Goal: Information Seeking & Learning: Learn about a topic

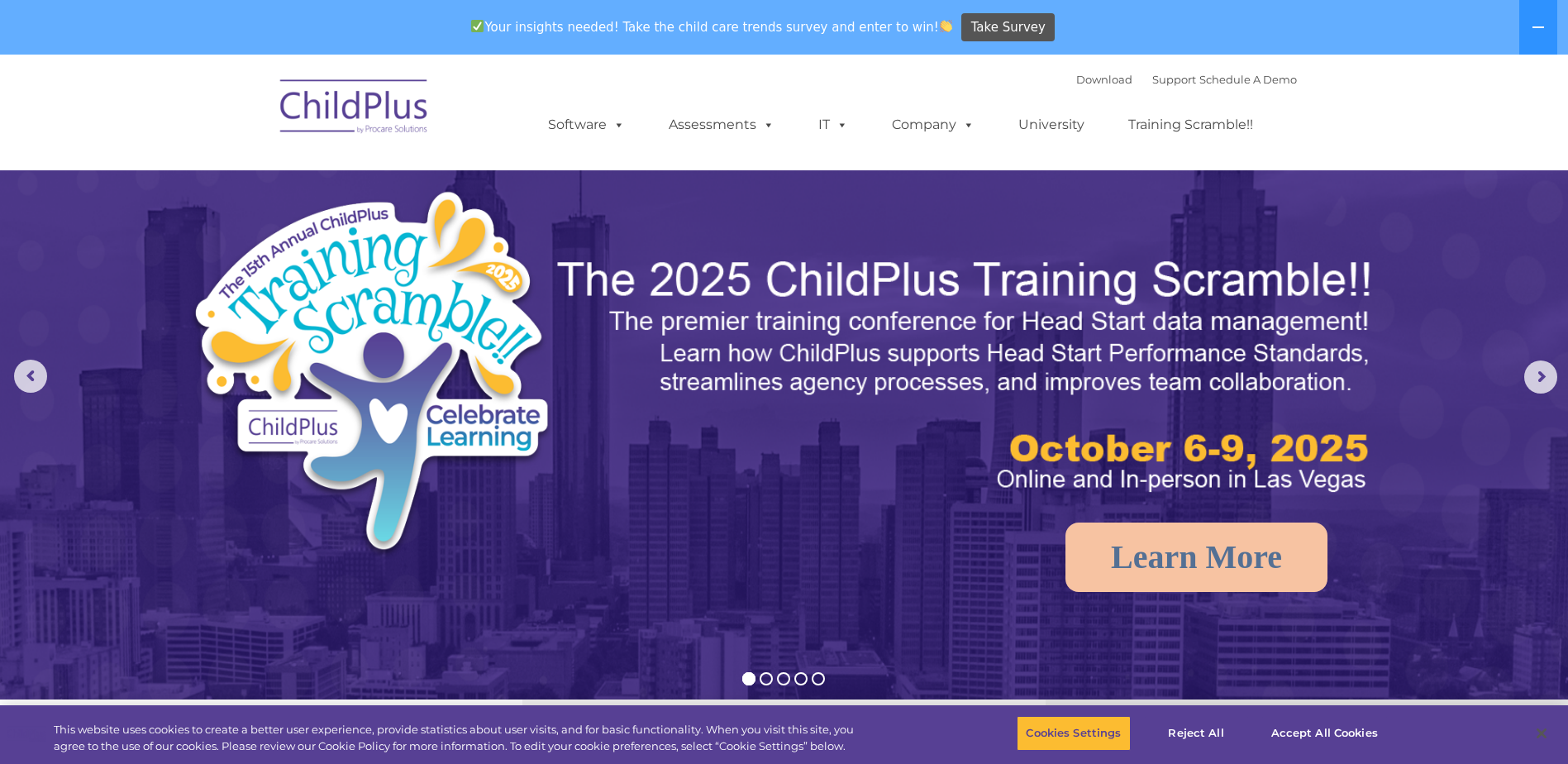
select select "MEDIUM"
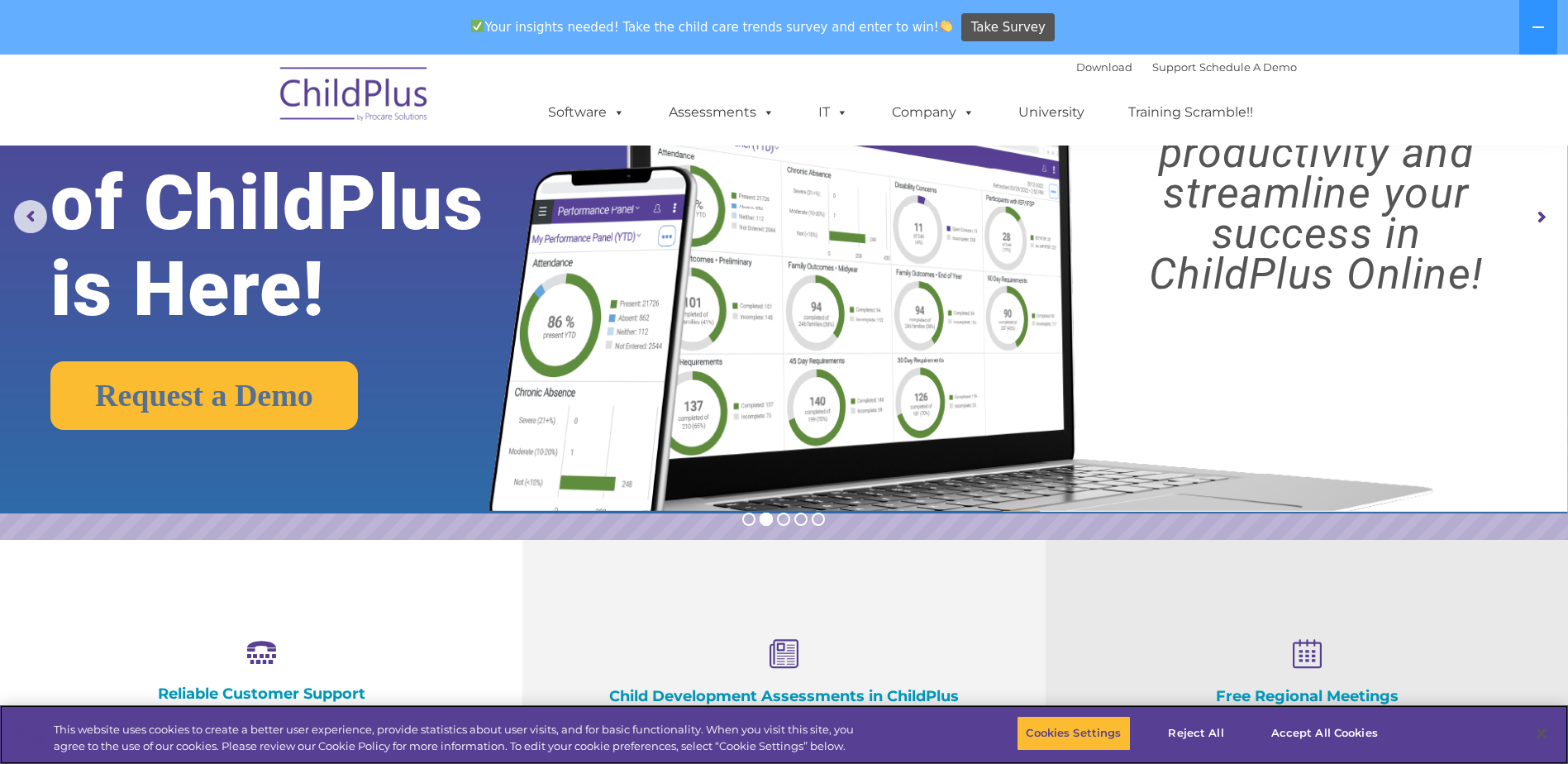
scroll to position [165, 0]
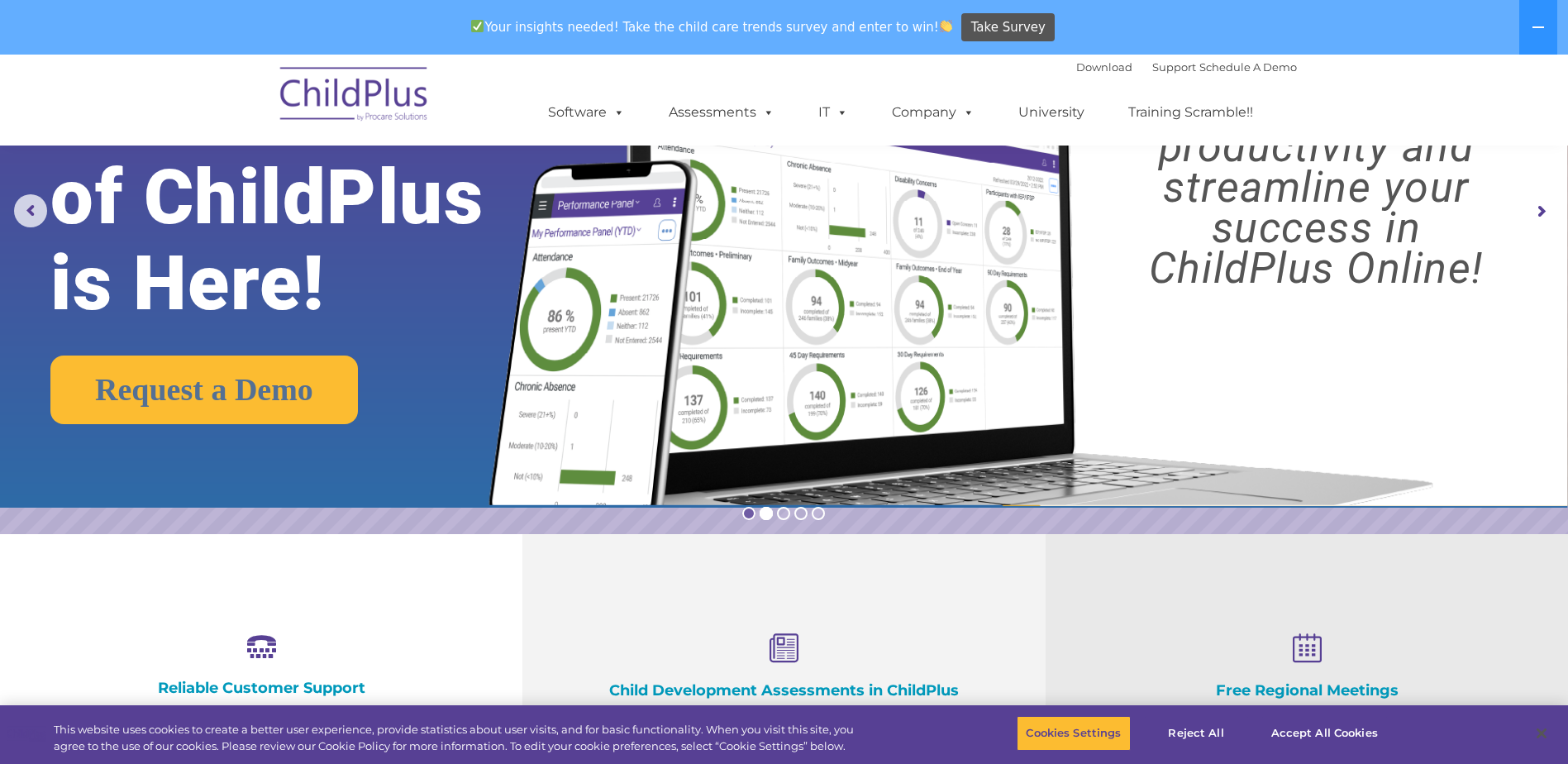
click at [749, 513] on rs-bullet at bounding box center [749, 513] width 13 height 13
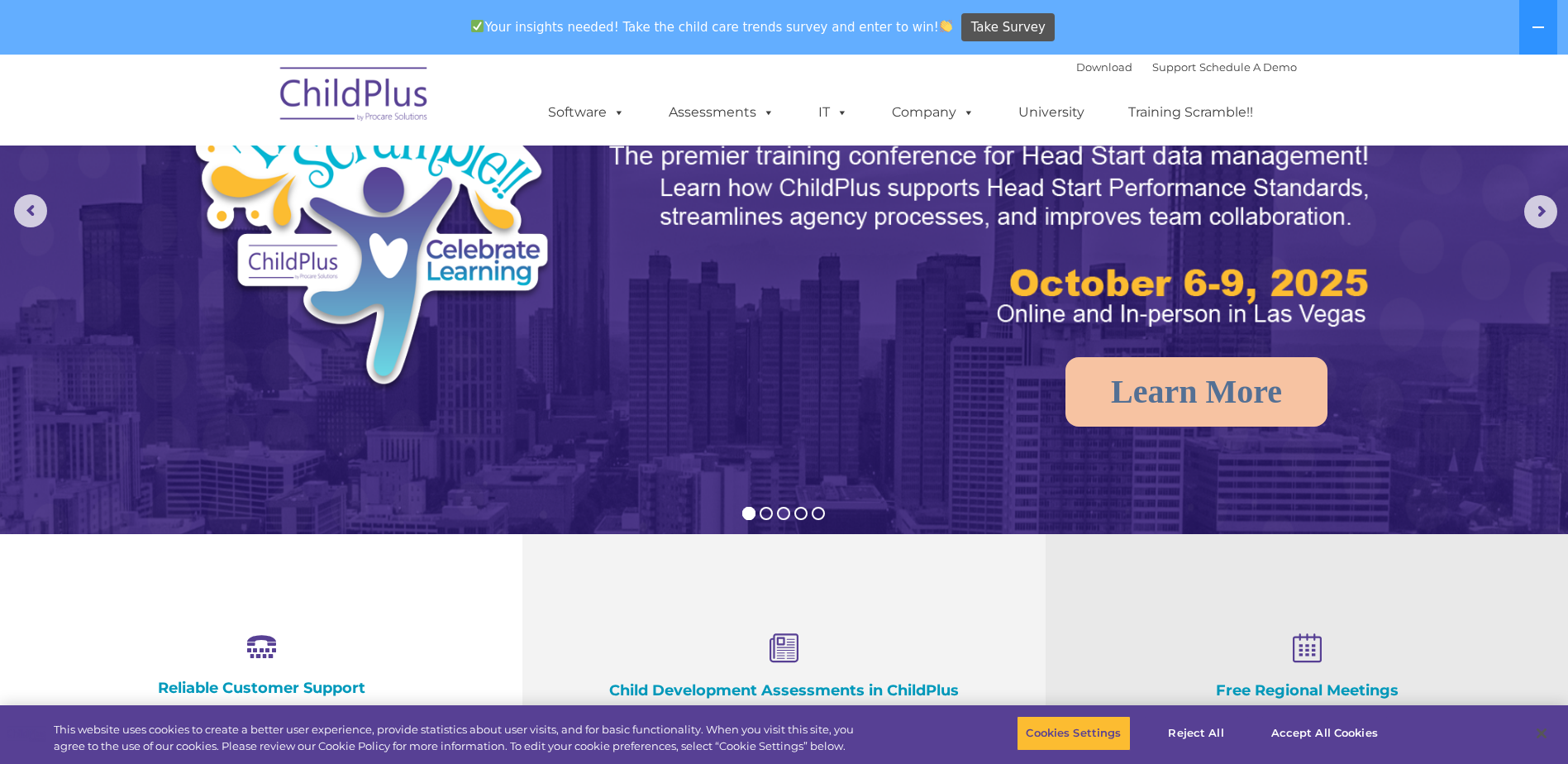
click at [781, 509] on rs-bullet at bounding box center [784, 513] width 13 height 13
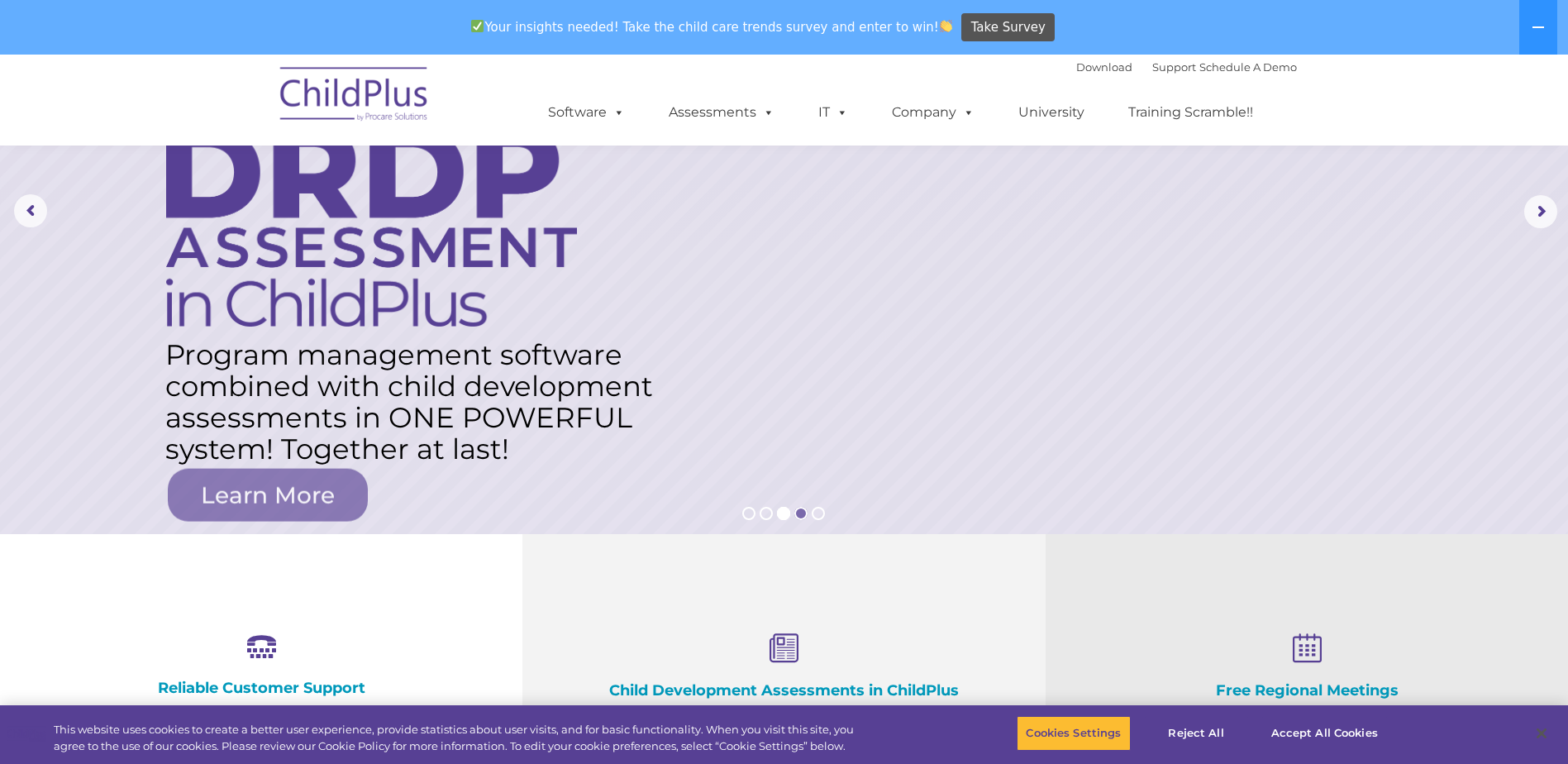
click at [800, 511] on rs-bullet at bounding box center [802, 513] width 13 height 13
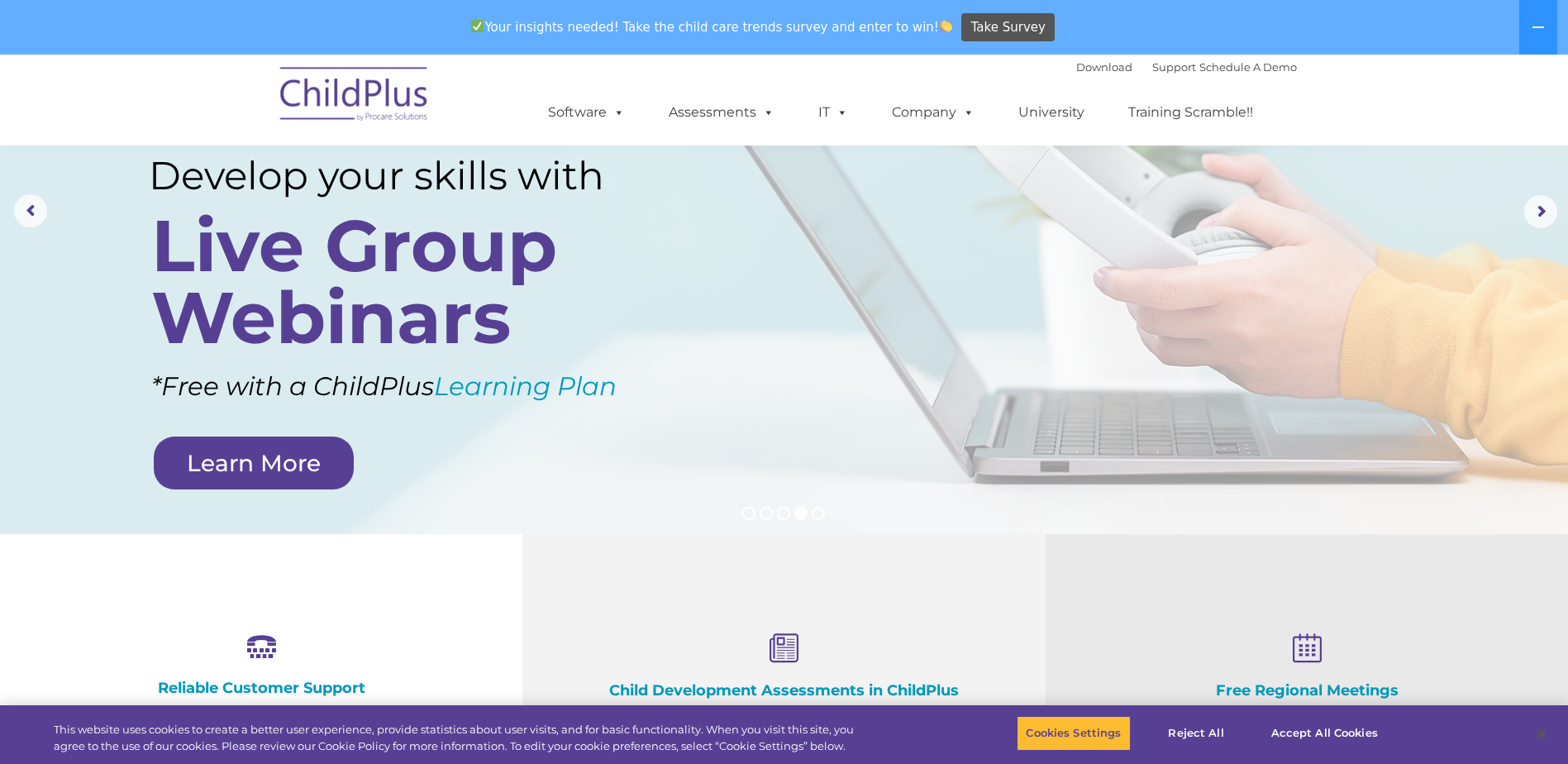
click at [822, 519] on rs-bullets at bounding box center [783, 513] width 83 height 13
click at [821, 518] on rs-bullet at bounding box center [818, 513] width 13 height 13
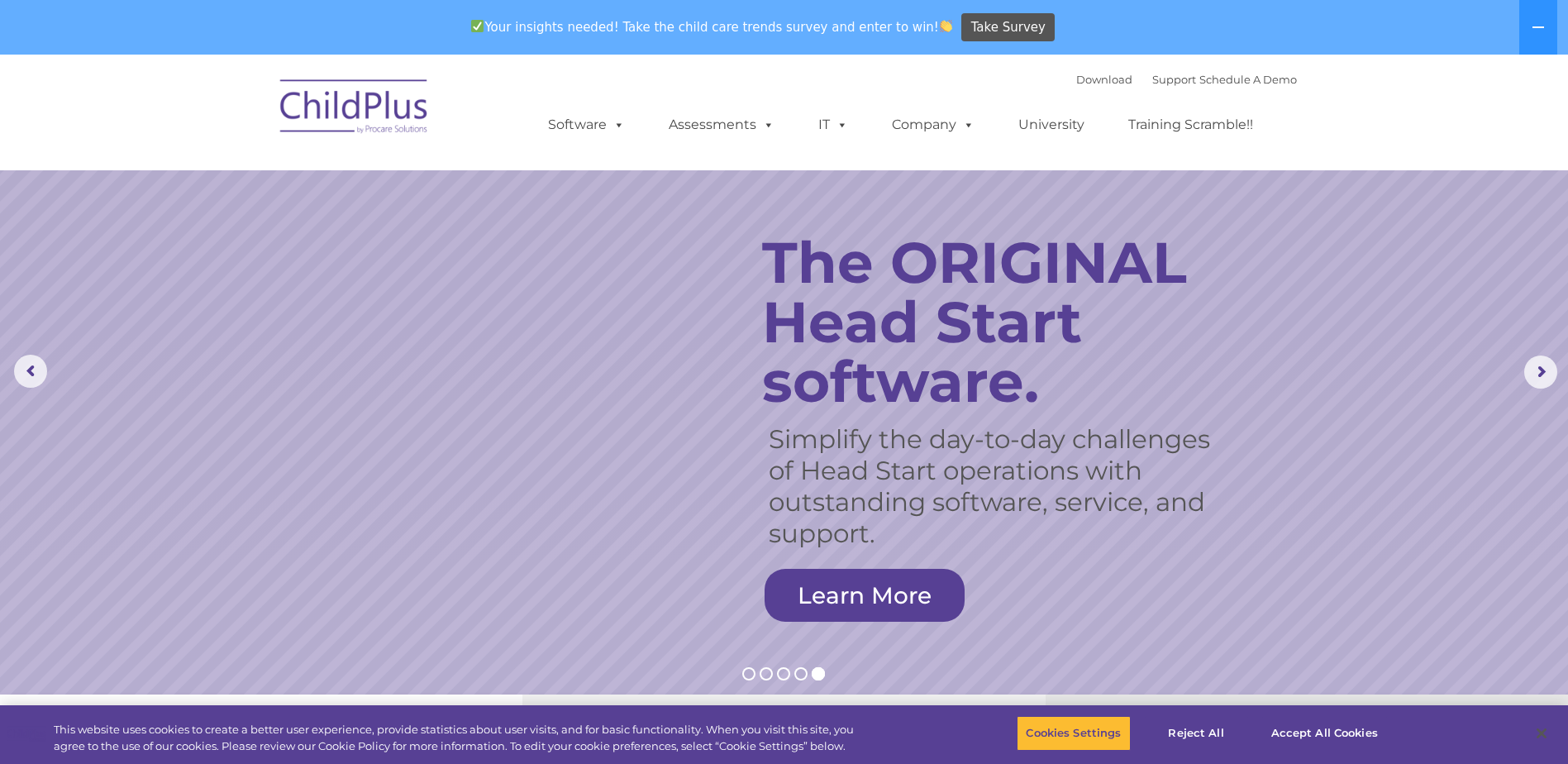
scroll to position [0, 0]
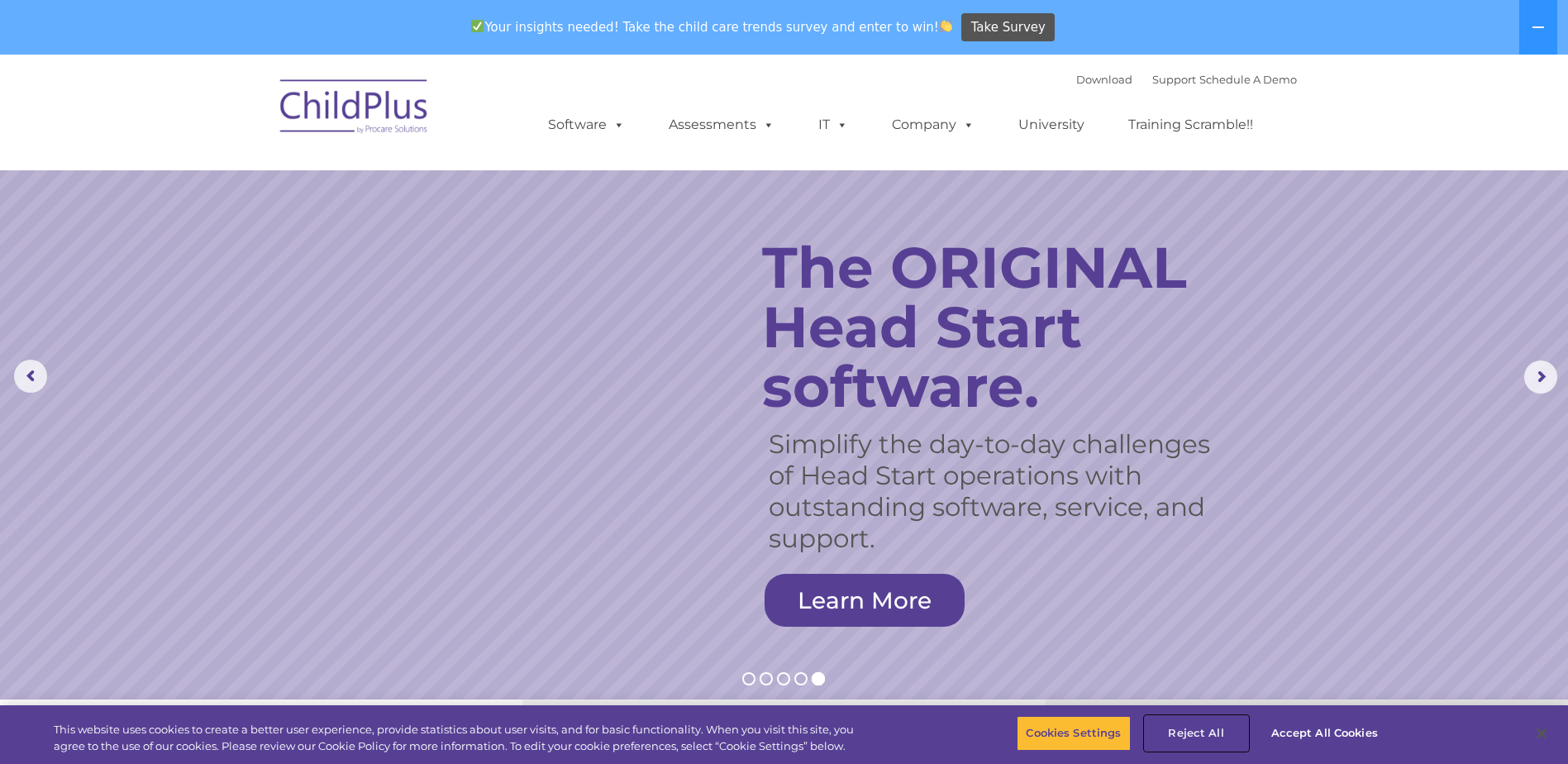
click at [1181, 729] on button "Reject All" at bounding box center [1197, 733] width 103 height 34
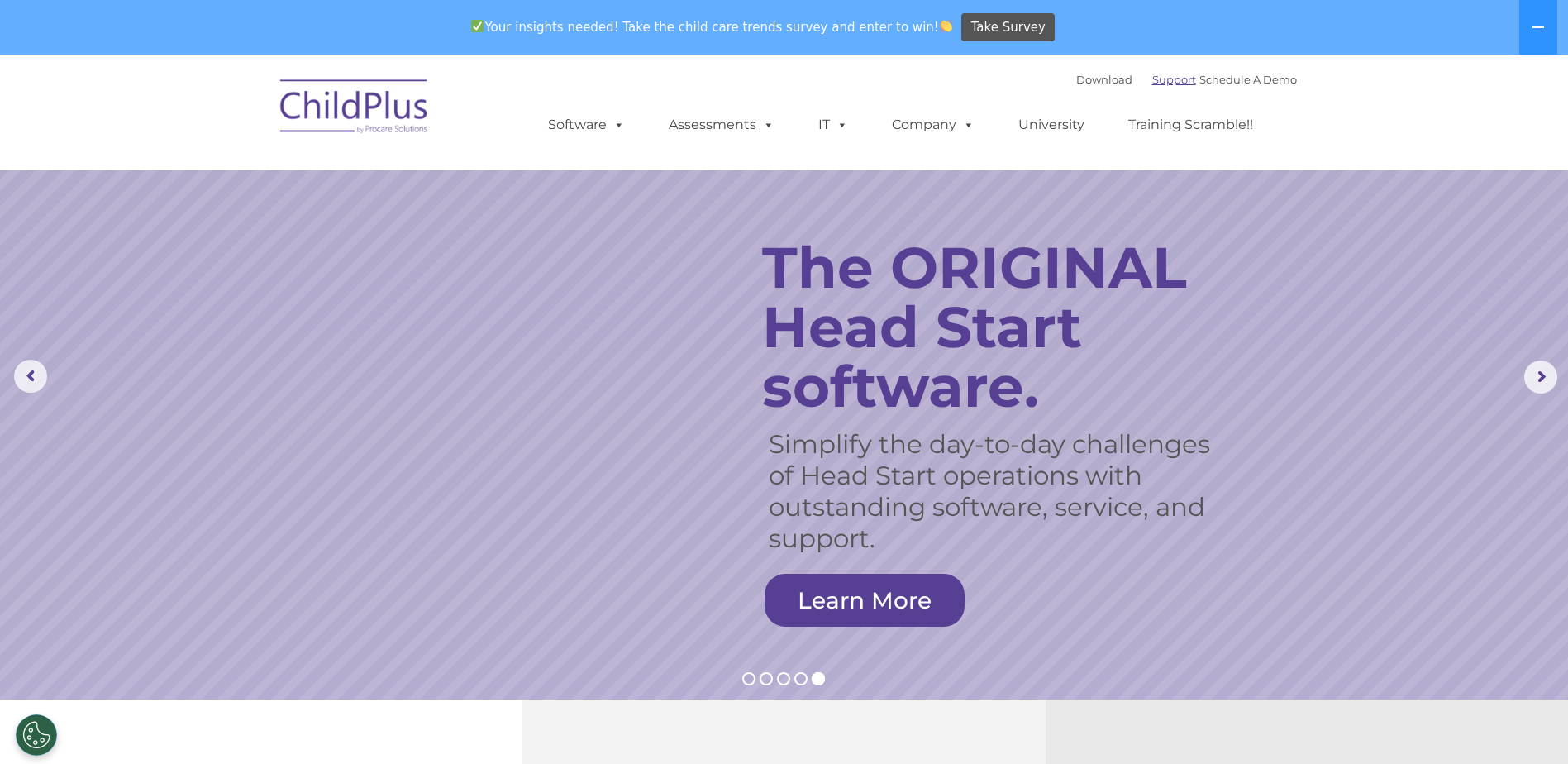
click at [1158, 81] on link "Support" at bounding box center [1174, 80] width 44 height 13
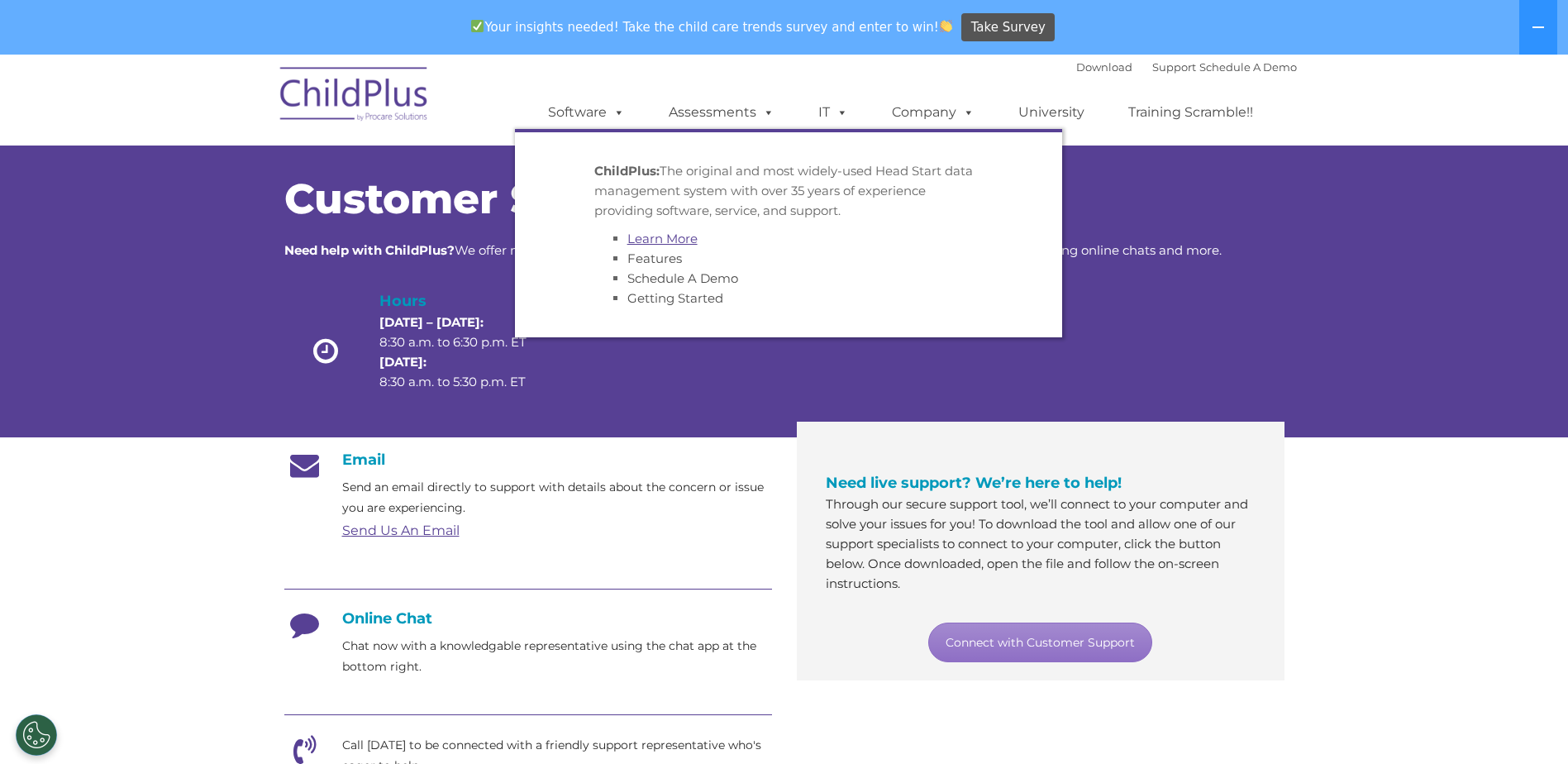
click at [662, 242] on link "Learn More" at bounding box center [662, 238] width 70 height 16
